Goal: Book appointment/travel/reservation

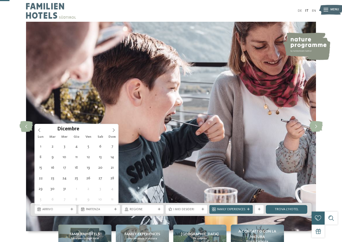
scroll to position [52, 0]
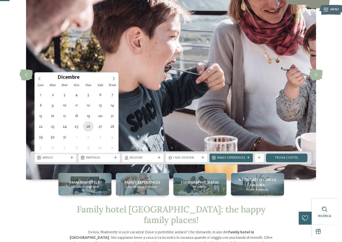
type div "[DATE]"
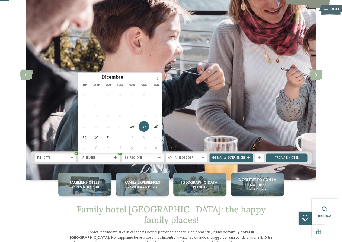
type input "****"
click at [157, 78] on icon at bounding box center [157, 78] width 4 height 4
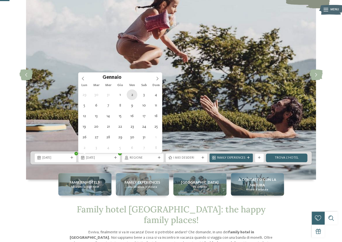
type div "[DATE]"
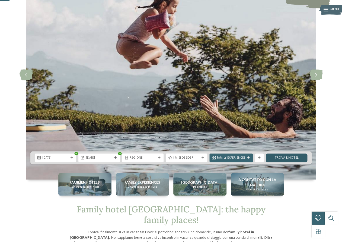
click at [283, 157] on link "trova l’hotel" at bounding box center [286, 157] width 41 height 9
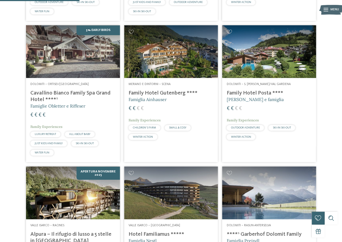
scroll to position [300, 0]
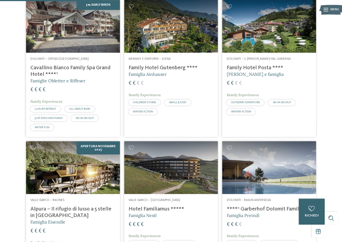
click at [269, 30] on img at bounding box center [269, 26] width 94 height 53
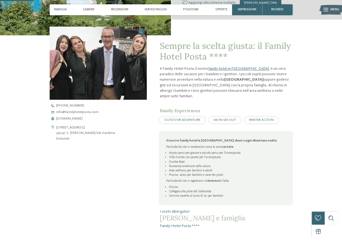
scroll to position [147, 0]
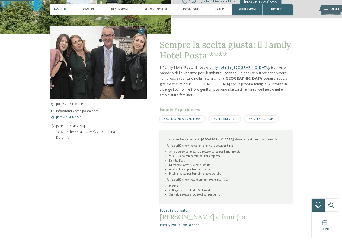
click at [70, 118] on span "www.familyhotelposta.com" at bounding box center [69, 118] width 26 height 4
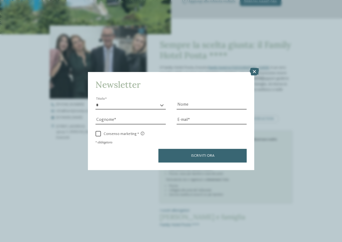
click at [249, 72] on div "Newsletter * ****** ******* ******** ****** Titolo Nome Cognome E-mail link link" at bounding box center [171, 121] width 167 height 98
click at [255, 72] on icon at bounding box center [254, 72] width 9 height 8
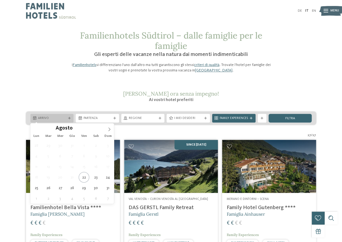
click at [65, 117] on span "Arrivo" at bounding box center [52, 118] width 28 height 4
click at [108, 127] on icon at bounding box center [109, 129] width 4 height 4
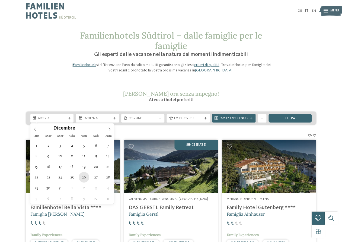
type div "[DATE]"
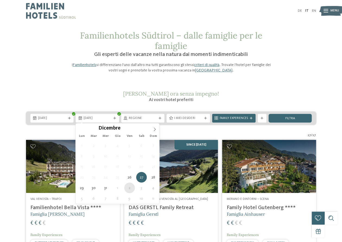
type div "[DATE]"
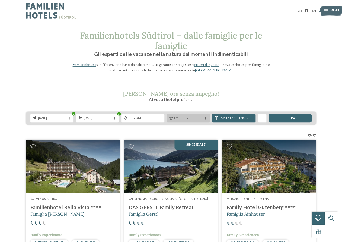
click at [206, 118] on icon at bounding box center [205, 118] width 3 height 3
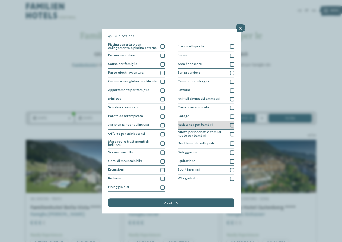
click at [233, 124] on div at bounding box center [232, 125] width 4 height 4
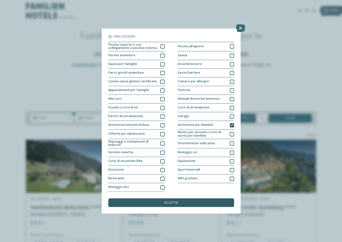
click at [185, 202] on div "accetta" at bounding box center [171, 202] width 126 height 9
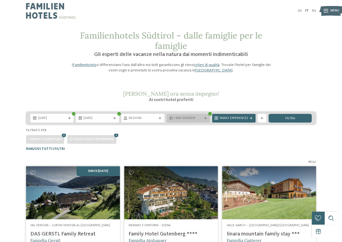
click at [178, 118] on span "I miei desideri" at bounding box center [188, 118] width 28 height 4
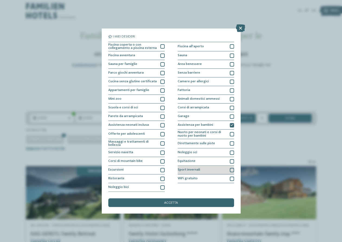
click at [191, 167] on div "Sport invernali" at bounding box center [206, 169] width 56 height 9
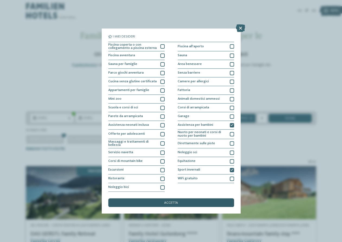
click at [188, 203] on div "accetta" at bounding box center [171, 202] width 126 height 9
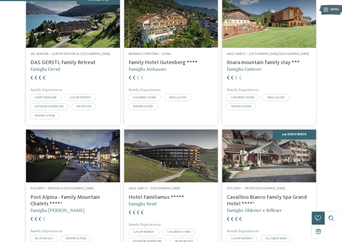
scroll to position [30, 0]
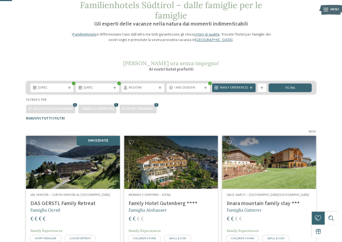
click at [116, 105] on icon at bounding box center [116, 105] width 7 height 6
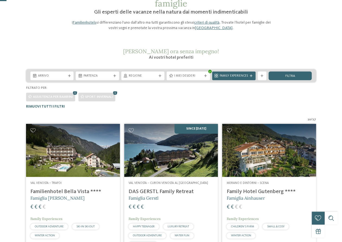
scroll to position [22, 0]
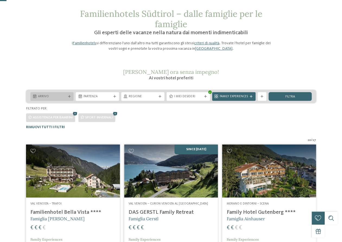
click at [41, 94] on span "Arrivo" at bounding box center [52, 96] width 28 height 4
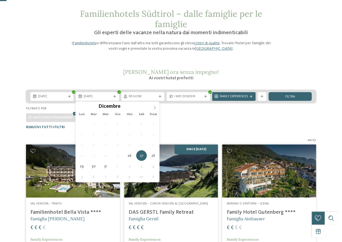
type input "****"
click at [153, 104] on span at bounding box center [154, 105] width 9 height 9
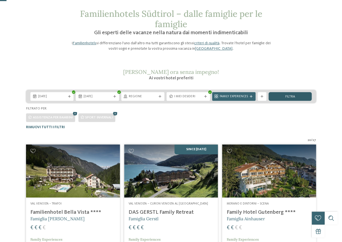
click at [281, 97] on div "filtra" at bounding box center [289, 96] width 43 height 9
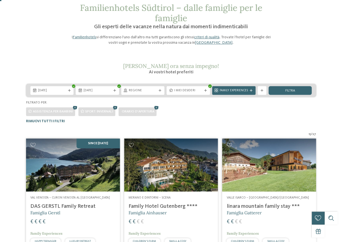
scroll to position [0, 0]
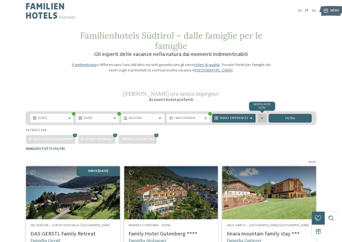
click at [260, 117] on div "mostra altri filtri" at bounding box center [262, 118] width 9 height 9
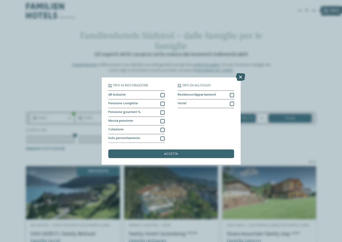
click at [240, 78] on icon at bounding box center [240, 77] width 9 height 8
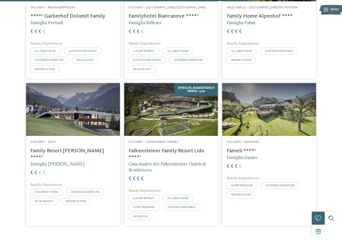
scroll to position [636, 0]
